Goal: Navigation & Orientation: Go to known website

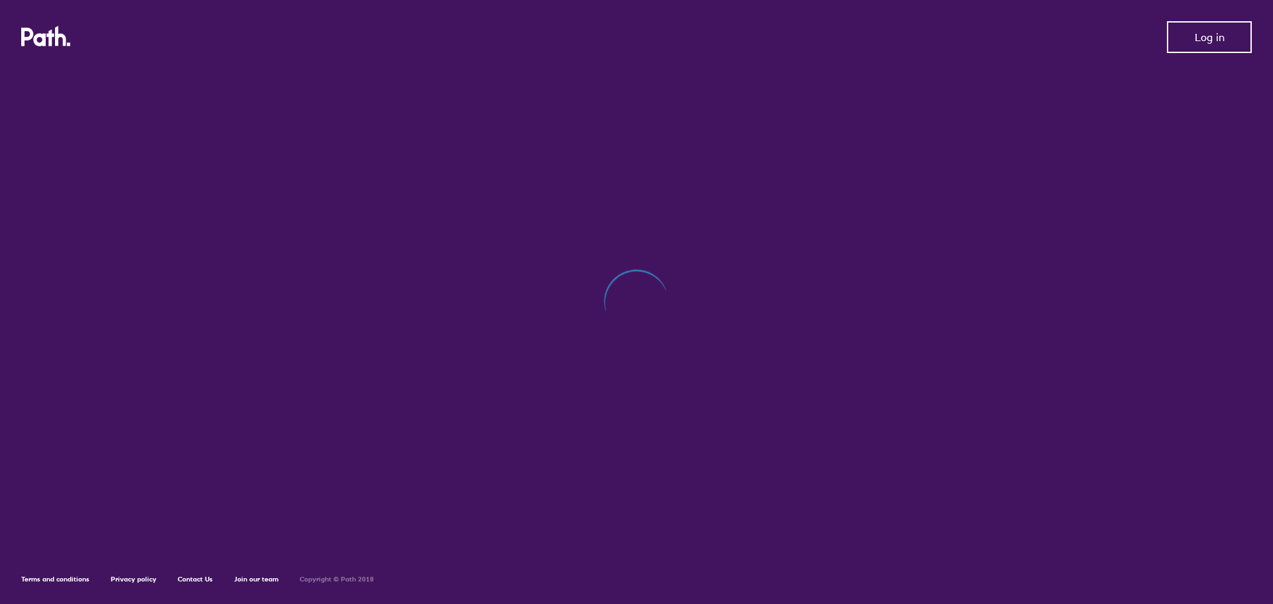
click at [1192, 40] on button "Log in" at bounding box center [1209, 37] width 85 height 32
drag, startPoint x: 666, startPoint y: 292, endPoint x: 342, endPoint y: 200, distance: 336.3
click at [664, 292] on div at bounding box center [636, 309] width 1231 height 483
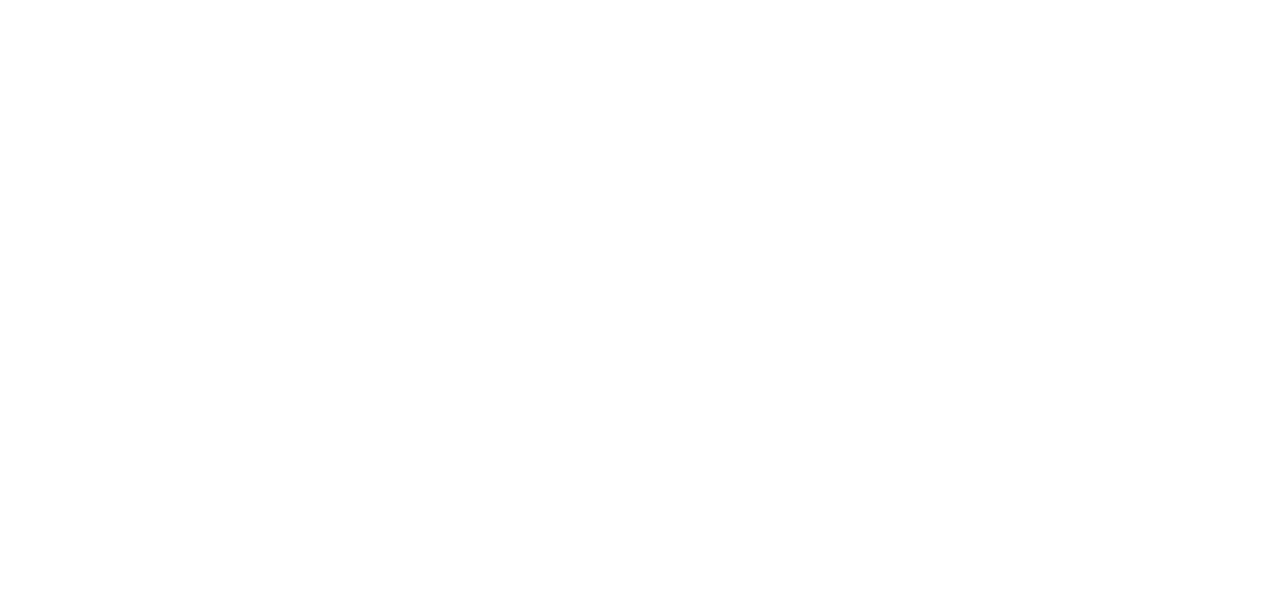
click at [580, 193] on div at bounding box center [636, 302] width 1273 height 604
